Goal: Task Accomplishment & Management: Use online tool/utility

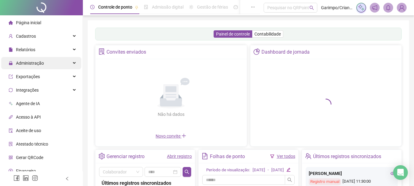
click at [32, 65] on span "Administração" at bounding box center [30, 63] width 28 height 5
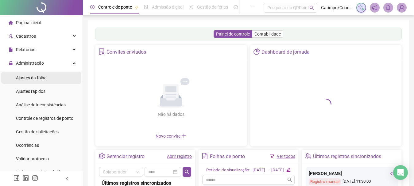
click at [41, 80] on span "Ajustes da folha" at bounding box center [31, 78] width 31 height 5
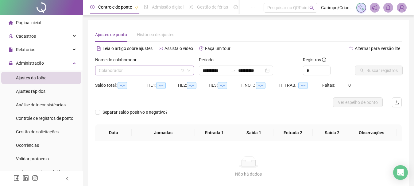
type input "**********"
click at [133, 72] on input "search" at bounding box center [142, 70] width 86 height 9
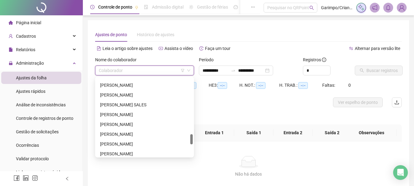
scroll to position [461, 0]
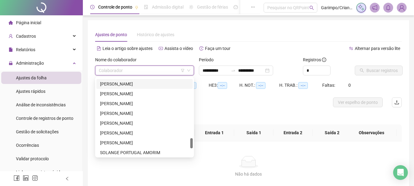
click at [131, 84] on div "[PERSON_NAME]" at bounding box center [144, 84] width 89 height 7
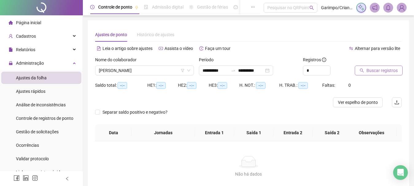
click at [380, 72] on span "Buscar registros" at bounding box center [382, 70] width 31 height 7
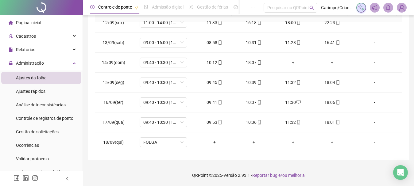
scroll to position [0, 0]
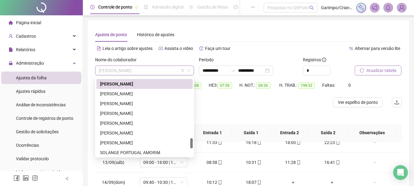
click at [134, 69] on span "[PERSON_NAME]" at bounding box center [145, 70] width 92 height 9
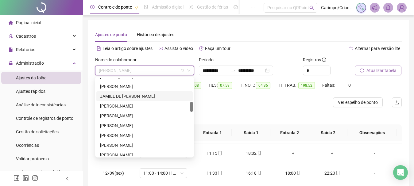
scroll to position [214, 0]
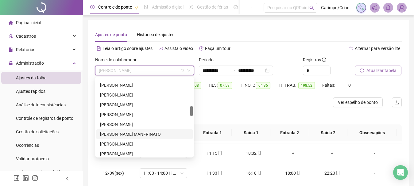
click at [136, 134] on div "[PERSON_NAME] MANFRINATO" at bounding box center [144, 134] width 89 height 7
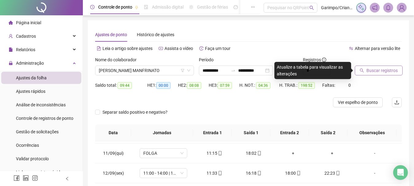
click at [372, 67] on span "Buscar registros" at bounding box center [382, 70] width 31 height 7
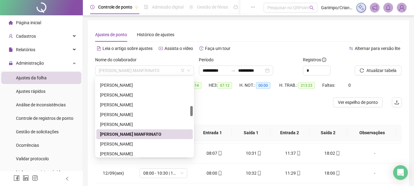
click at [148, 73] on span "[PERSON_NAME] MANFRINATO" at bounding box center [145, 70] width 92 height 9
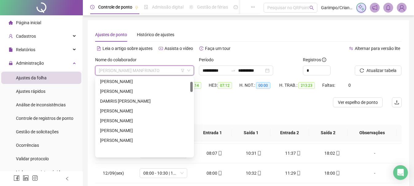
scroll to position [29, 0]
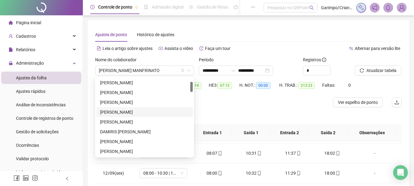
click at [298, 108] on div "Separar saldo positivo e negativo?" at bounding box center [248, 116] width 307 height 17
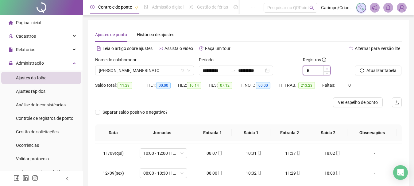
click at [327, 70] on span "Increase Value" at bounding box center [327, 69] width 7 height 6
type input "*"
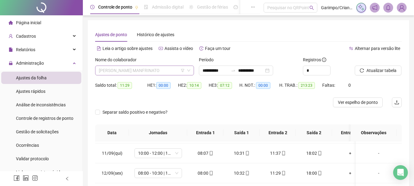
scroll to position [197, 0]
click at [149, 66] on span "[PERSON_NAME] MANFRINATO" at bounding box center [145, 70] width 92 height 9
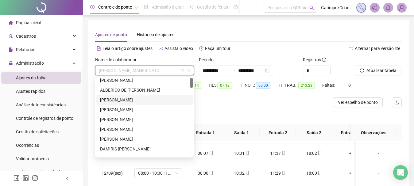
scroll to position [0, 0]
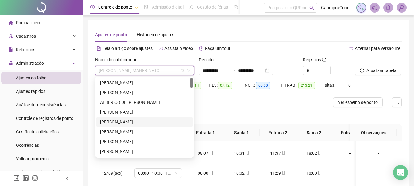
click at [159, 121] on div "[PERSON_NAME]" at bounding box center [144, 122] width 89 height 7
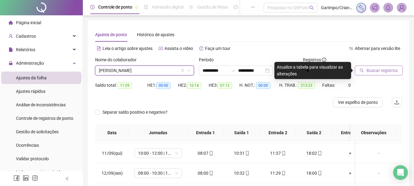
drag, startPoint x: 363, startPoint y: 59, endPoint x: 370, endPoint y: 67, distance: 10.0
click at [365, 62] on div at bounding box center [371, 61] width 32 height 9
click at [370, 67] on button "Buscar registros" at bounding box center [379, 71] width 48 height 10
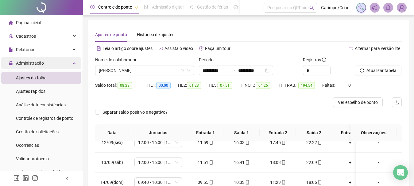
click at [62, 65] on div "Administração" at bounding box center [41, 63] width 80 height 12
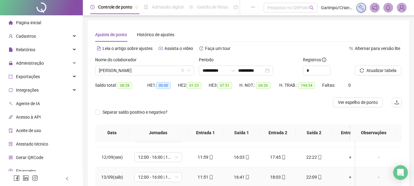
scroll to position [422, 0]
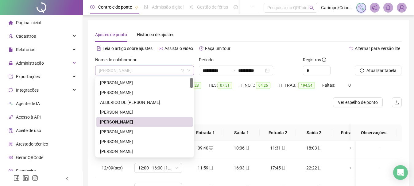
click at [159, 73] on span "[PERSON_NAME]" at bounding box center [145, 70] width 92 height 9
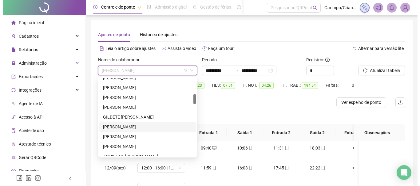
scroll to position [31, 0]
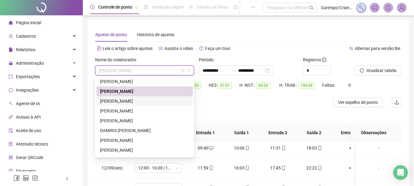
drag, startPoint x: 134, startPoint y: 82, endPoint x: 131, endPoint y: 102, distance: 20.2
click at [131, 102] on div "[PERSON_NAME] [PERSON_NAME] [PERSON_NAME] [PERSON_NAME]" at bounding box center [144, 126] width 96 height 98
click at [131, 102] on div "[PERSON_NAME]" at bounding box center [144, 101] width 89 height 7
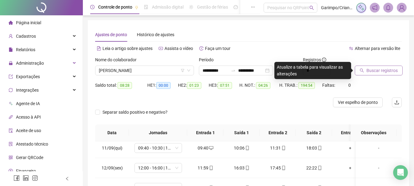
click at [369, 68] on span "Buscar registros" at bounding box center [382, 70] width 31 height 7
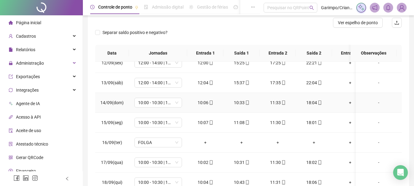
scroll to position [120, 0]
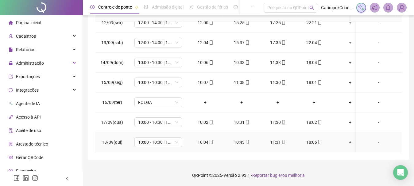
click at [216, 139] on div "10:04" at bounding box center [205, 142] width 26 height 7
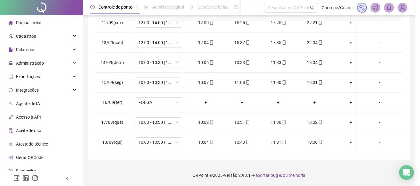
type input "**********"
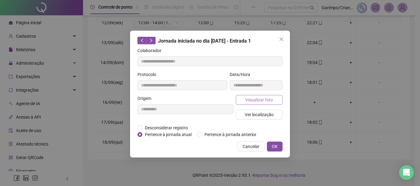
click at [249, 97] on span "Visualizar foto" at bounding box center [259, 100] width 28 height 7
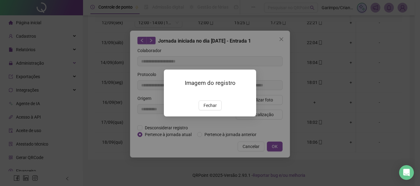
click at [171, 94] on img at bounding box center [171, 94] width 0 height 0
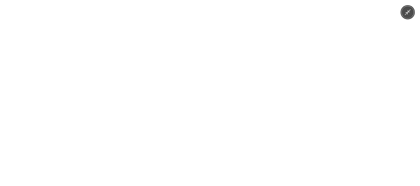
click at [208, 101] on img at bounding box center [210, 93] width 140 height 186
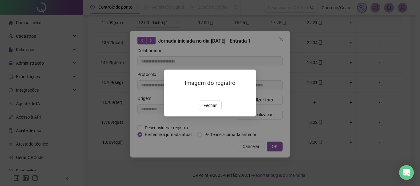
click at [171, 94] on img at bounding box center [171, 94] width 0 height 0
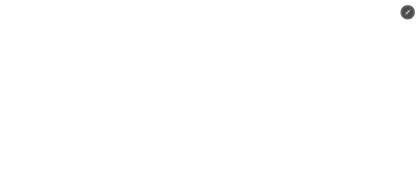
click at [322, 106] on div at bounding box center [210, 93] width 420 height 186
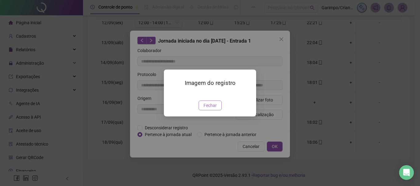
click at [220, 111] on button "Fechar" at bounding box center [209, 106] width 23 height 10
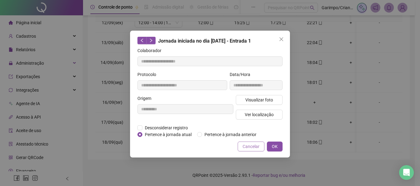
click at [250, 146] on span "Cancelar" at bounding box center [250, 146] width 17 height 7
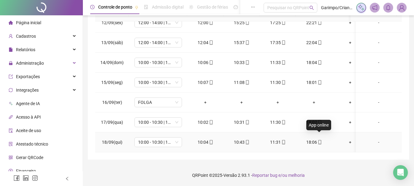
click at [317, 140] on span "mobile" at bounding box center [319, 142] width 5 height 4
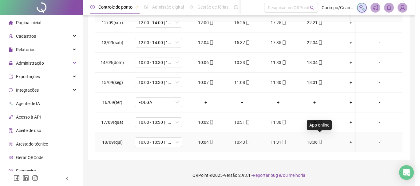
type input "**********"
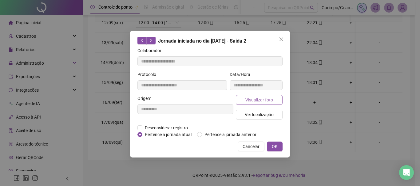
click at [270, 103] on button "Visualizar foto" at bounding box center [259, 100] width 47 height 10
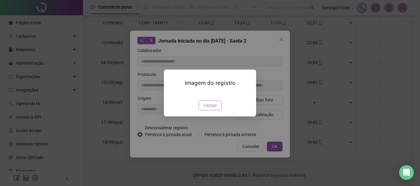
click at [171, 94] on img at bounding box center [171, 94] width 0 height 0
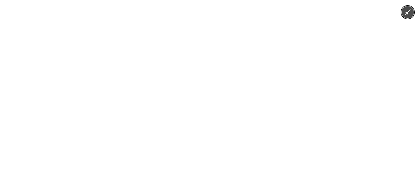
click at [292, 109] on div at bounding box center [210, 93] width 420 height 186
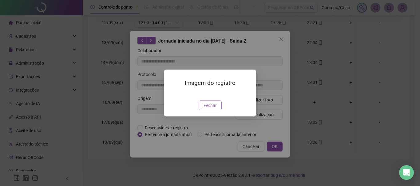
click at [211, 109] on span "Fechar" at bounding box center [209, 105] width 13 height 7
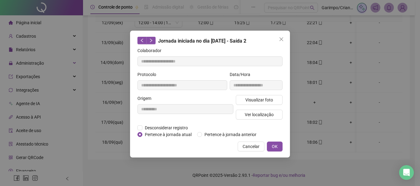
drag, startPoint x: 247, startPoint y: 142, endPoint x: 263, endPoint y: 141, distance: 15.4
click at [247, 142] on button "Cancelar" at bounding box center [250, 147] width 27 height 10
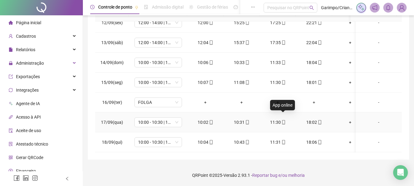
click at [283, 120] on icon "mobile" at bounding box center [284, 122] width 4 height 4
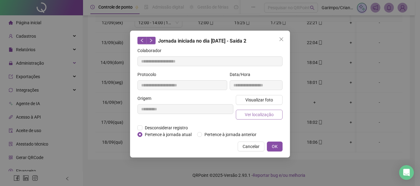
type input "**********"
click at [243, 102] on button "Visualizar foto" at bounding box center [259, 100] width 47 height 10
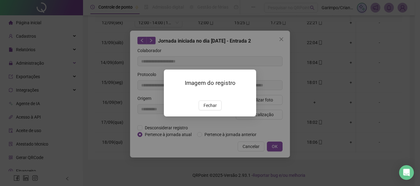
click at [171, 94] on img at bounding box center [171, 94] width 0 height 0
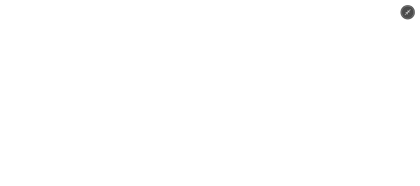
click at [326, 95] on div at bounding box center [210, 93] width 420 height 186
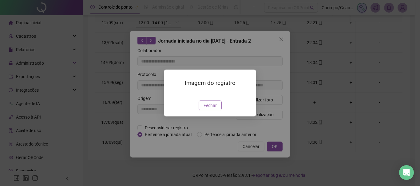
click at [213, 109] on span "Fechar" at bounding box center [209, 105] width 13 height 7
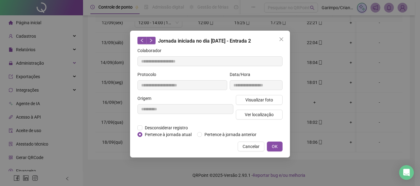
click at [257, 146] on span "Cancelar" at bounding box center [250, 146] width 17 height 7
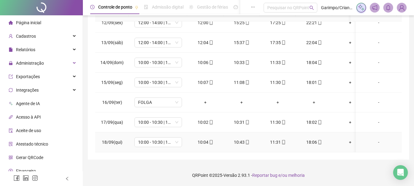
click at [245, 140] on icon "mobile" at bounding box center [247, 142] width 4 height 4
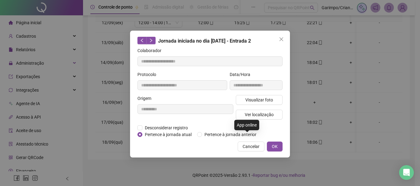
type input "**********"
click at [256, 98] on span "Visualizar foto" at bounding box center [259, 100] width 28 height 7
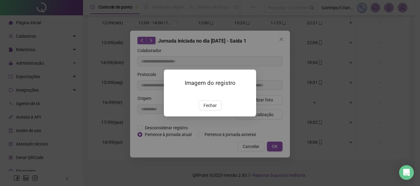
click at [171, 94] on img at bounding box center [171, 94] width 0 height 0
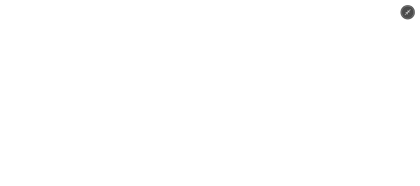
click at [309, 103] on div at bounding box center [210, 93] width 420 height 186
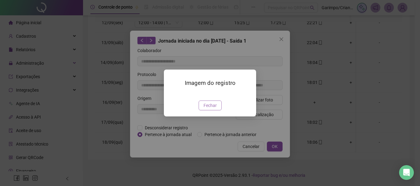
click at [210, 109] on span "Fechar" at bounding box center [209, 105] width 13 height 7
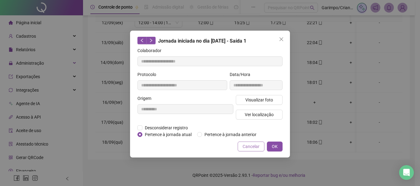
click at [260, 145] on button "Cancelar" at bounding box center [250, 147] width 27 height 10
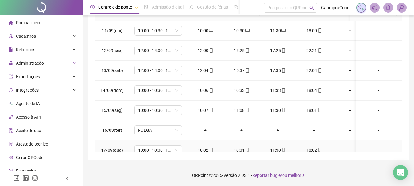
scroll to position [0, 0]
click at [285, 70] on icon "mobile" at bounding box center [284, 71] width 4 height 4
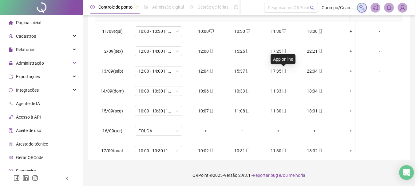
type input "**********"
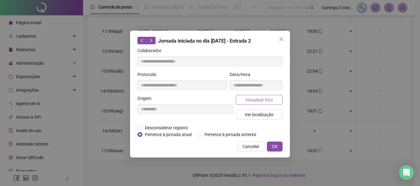
click at [262, 99] on span "Visualizar foto" at bounding box center [259, 100] width 28 height 7
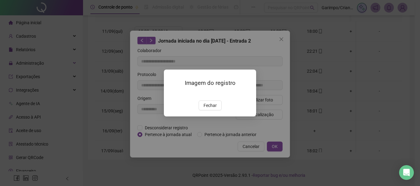
click at [171, 94] on img at bounding box center [171, 94] width 0 height 0
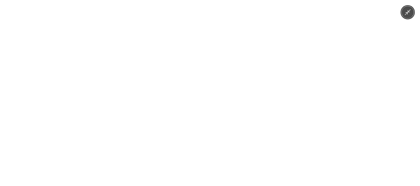
click at [224, 88] on img at bounding box center [210, 93] width 140 height 186
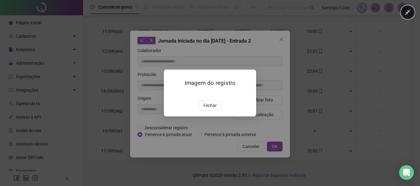
click at [224, 88] on img at bounding box center [200, 93] width 58 height 77
click at [171, 94] on img at bounding box center [171, 94] width 0 height 0
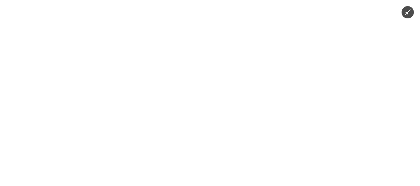
click at [210, 96] on img at bounding box center [210, 93] width 140 height 186
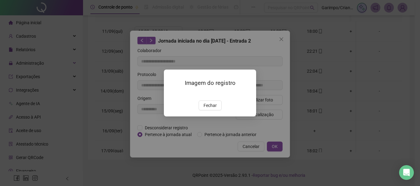
click at [171, 94] on img at bounding box center [171, 94] width 0 height 0
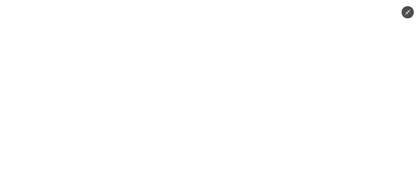
click at [337, 81] on div at bounding box center [210, 93] width 420 height 186
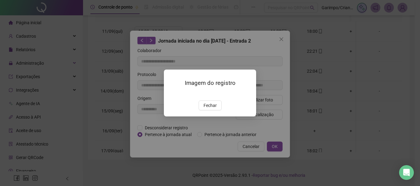
click at [337, 81] on div "Imagem do registro Fechar" at bounding box center [210, 93] width 420 height 186
click at [213, 109] on span "Fechar" at bounding box center [209, 105] width 13 height 7
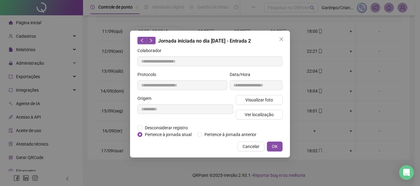
click at [252, 150] on span "Cancelar" at bounding box center [250, 146] width 17 height 7
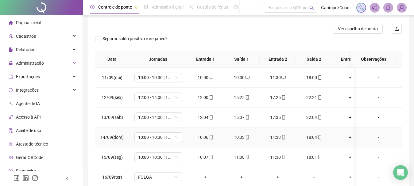
scroll to position [59, 0]
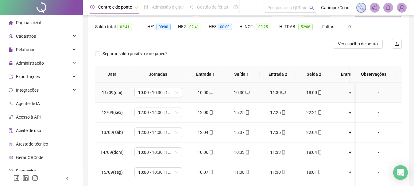
click at [316, 91] on div "18:00" at bounding box center [314, 92] width 26 height 7
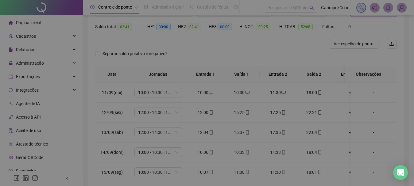
type input "**********"
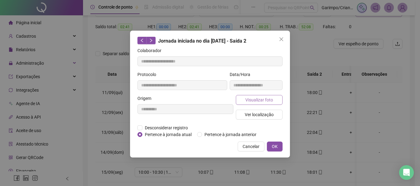
click at [261, 102] on span "Visualizar foto" at bounding box center [259, 100] width 28 height 7
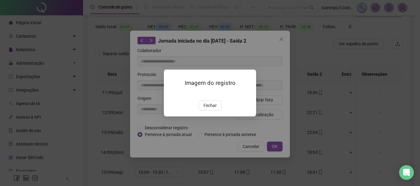
click at [171, 94] on img at bounding box center [171, 94] width 0 height 0
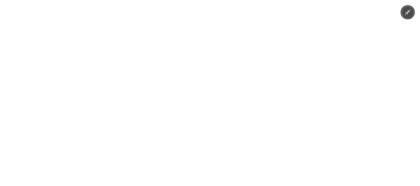
click at [419, 81] on div at bounding box center [210, 93] width 420 height 186
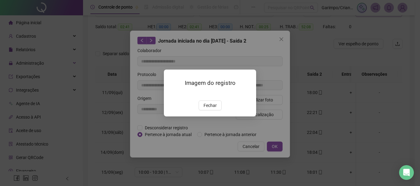
click at [401, 23] on div "Imagem do registro Fechar" at bounding box center [210, 93] width 420 height 186
click at [278, 38] on div "Imagem do registro Fechar" at bounding box center [210, 93] width 420 height 186
click at [283, 41] on div "Imagem do registro Fechar" at bounding box center [210, 93] width 420 height 186
click at [282, 40] on div "Imagem do registro Fechar" at bounding box center [210, 93] width 420 height 186
click at [212, 109] on span "Fechar" at bounding box center [209, 105] width 13 height 7
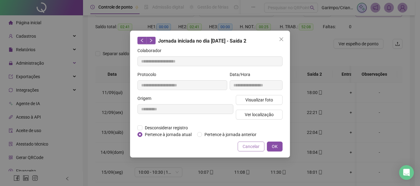
click at [258, 146] on span "Cancelar" at bounding box center [250, 146] width 17 height 7
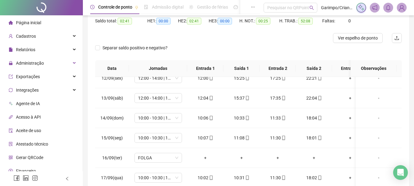
scroll to position [0, 0]
